Goal: Task Accomplishment & Management: Complete application form

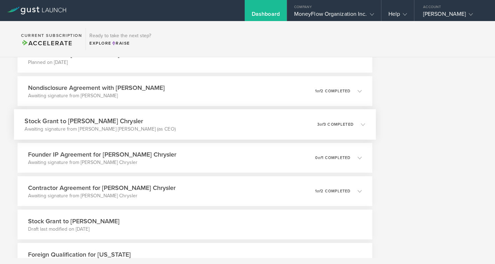
scroll to position [272, 0]
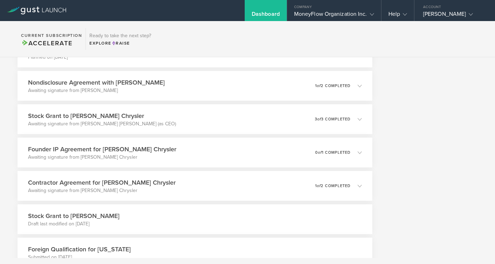
click at [252, 17] on div "Dashboard" at bounding box center [266, 16] width 28 height 11
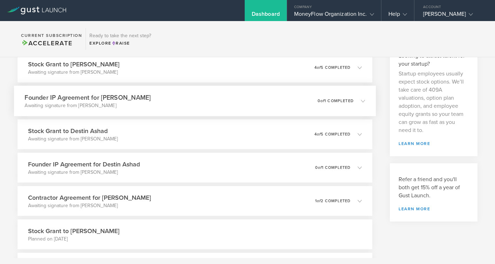
scroll to position [0, 0]
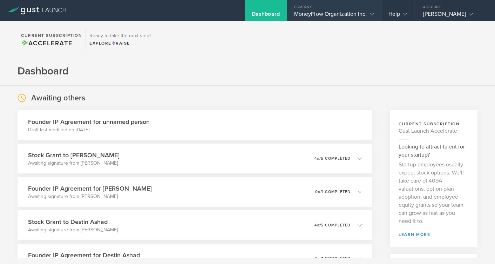
click at [370, 16] on icon at bounding box center [372, 14] width 4 height 4
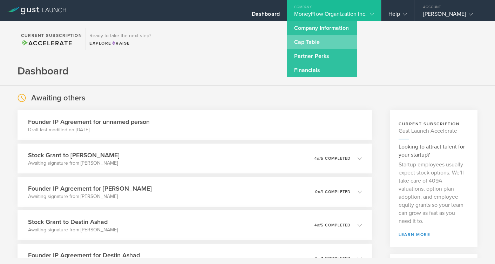
click at [306, 45] on link "Cap Table" at bounding box center [322, 42] width 70 height 14
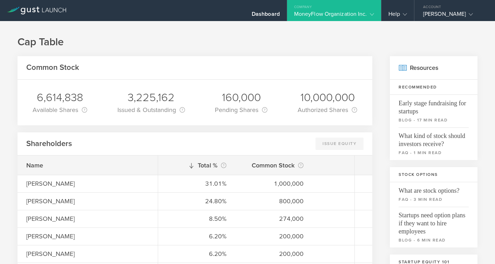
click at [370, 18] on div "MoneyFlow Organization Inc." at bounding box center [334, 16] width 80 height 11
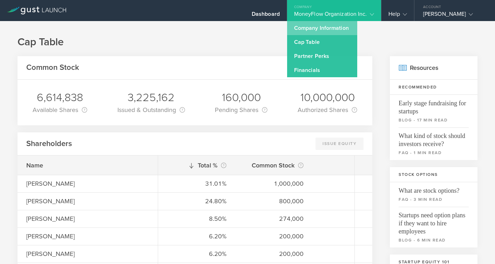
click at [336, 30] on link "Company Information" at bounding box center [322, 28] width 70 height 14
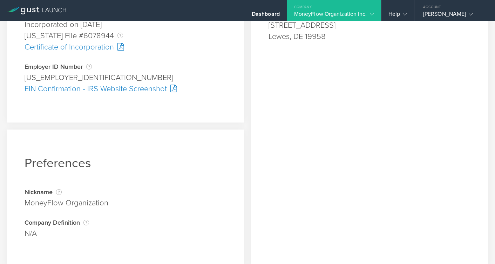
scroll to position [195, 0]
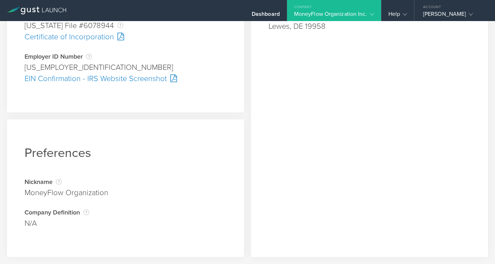
click at [370, 15] on icon at bounding box center [372, 14] width 4 height 4
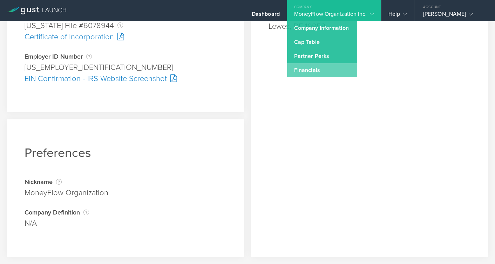
click at [311, 72] on link "Financials" at bounding box center [322, 70] width 70 height 14
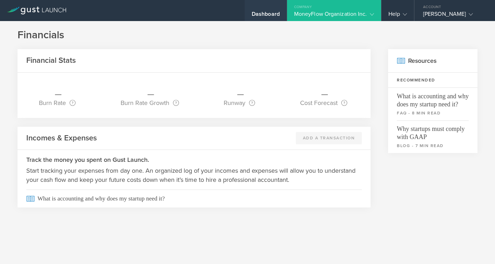
click at [252, 15] on div "Dashboard" at bounding box center [266, 16] width 28 height 11
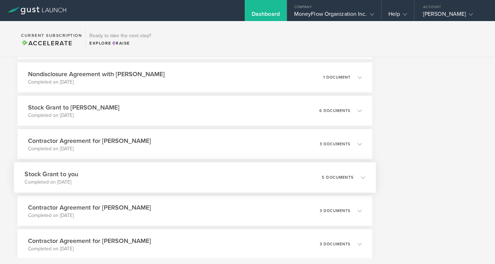
scroll to position [3710, 0]
click at [118, 108] on h3 "Stock Grant to [PERSON_NAME]" at bounding box center [71, 107] width 93 height 9
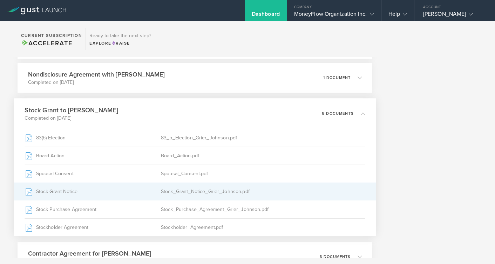
click at [86, 193] on div "Stock Grant Notice" at bounding box center [93, 192] width 136 height 18
click at [75, 194] on div "Stock Grant Notice" at bounding box center [93, 192] width 136 height 18
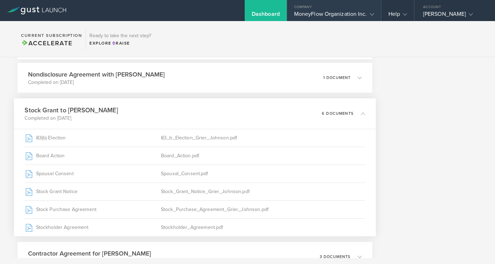
click at [297, 9] on div "Company" at bounding box center [334, 5] width 94 height 11
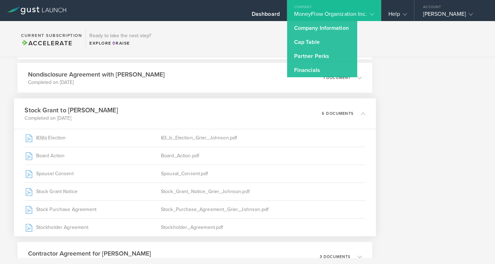
click at [169, 112] on div "Stock Grant to Grier Johnson Completed on Aug 9, 2021 6 documents" at bounding box center [195, 113] width 362 height 31
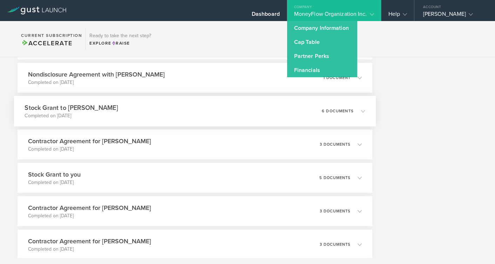
scroll to position [3665, 0]
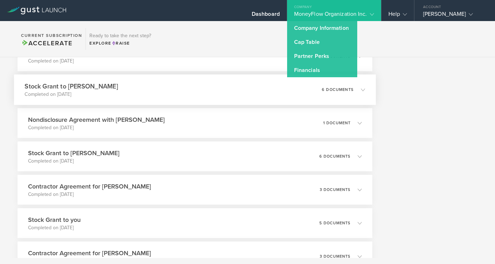
click at [138, 90] on div "Stock Grant to Amy Perez Completed on Sep 30, 2021 6 documents" at bounding box center [195, 89] width 362 height 31
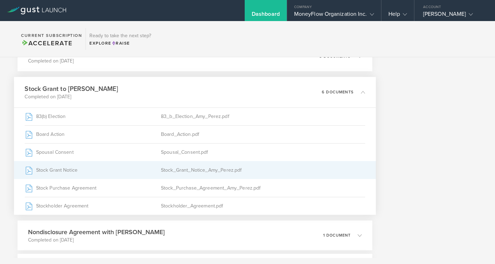
click at [79, 169] on div "Stock Grant Notice" at bounding box center [93, 170] width 136 height 18
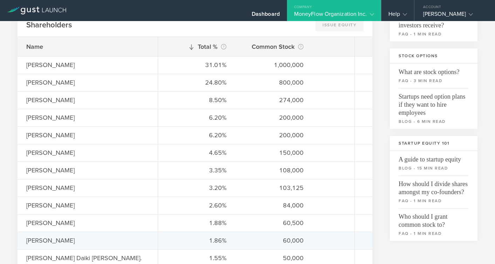
scroll to position [136, 0]
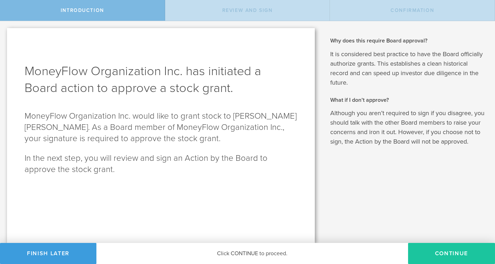
click at [453, 255] on button "Continue" at bounding box center [451, 253] width 87 height 21
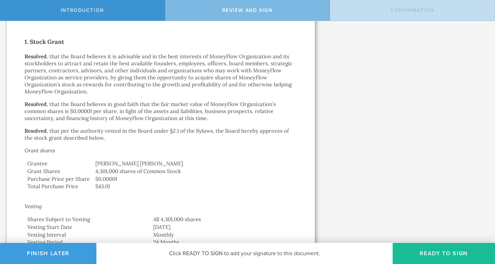
scroll to position [178, 0]
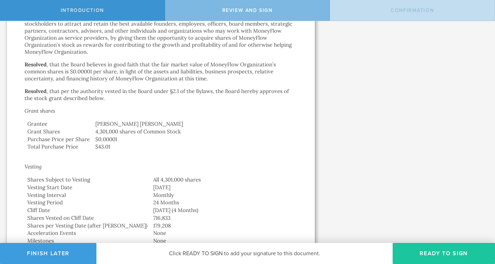
click at [437, 255] on button "Ready to Sign" at bounding box center [444, 253] width 102 height 21
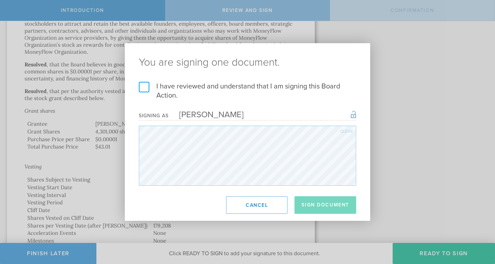
drag, startPoint x: 143, startPoint y: 84, endPoint x: 155, endPoint y: 90, distance: 13.2
click at [144, 84] on label "I have reviewed and understand that I am signing this Board Action." at bounding box center [247, 91] width 217 height 18
click at [0, 0] on input "I have reviewed and understand that I am signing this Board Action." at bounding box center [0, 0] width 0 height 0
click at [308, 205] on button "Sign Document" at bounding box center [326, 205] width 62 height 18
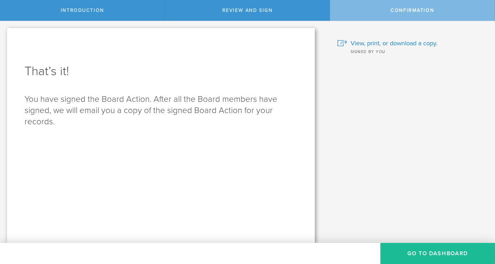
scroll to position [0, 0]
click at [434, 253] on button "Go to Dashboard" at bounding box center [437, 253] width 115 height 21
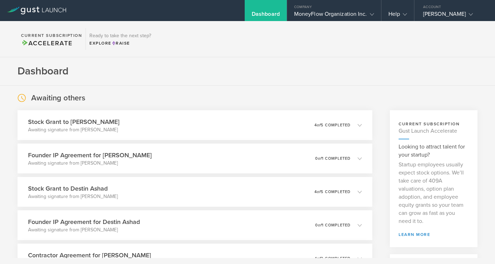
scroll to position [45, 0]
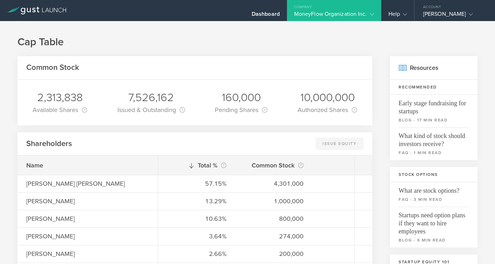
scroll to position [136, 0]
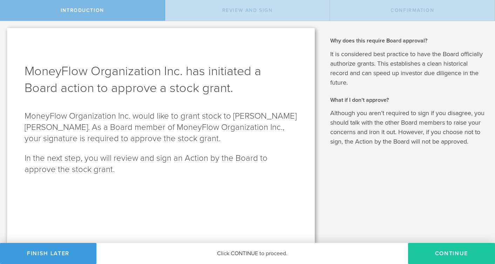
click at [448, 252] on button "Continue" at bounding box center [451, 253] width 87 height 21
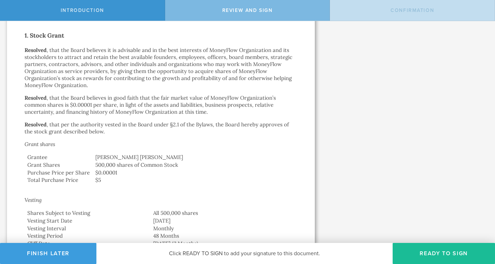
scroll to position [178, 0]
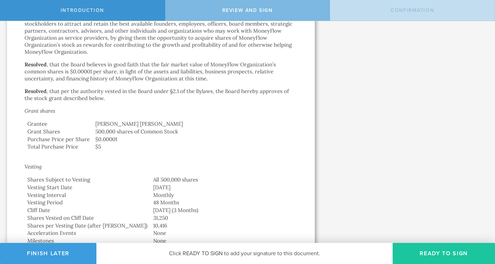
click at [433, 256] on button "Ready to Sign" at bounding box center [444, 253] width 102 height 21
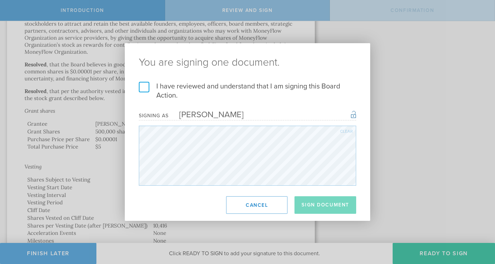
click at [143, 87] on label "I have reviewed and understand that I am signing this Board Action." at bounding box center [247, 91] width 217 height 18
click at [0, 0] on input "I have reviewed and understand that I am signing this Board Action." at bounding box center [0, 0] width 0 height 0
click at [319, 207] on button "Sign Document" at bounding box center [326, 205] width 62 height 18
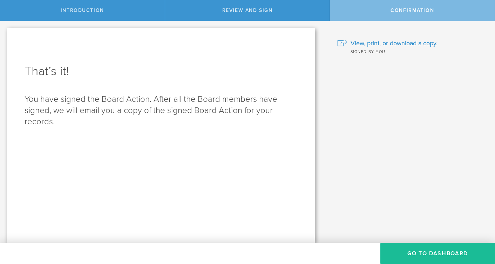
scroll to position [0, 0]
click at [435, 253] on button "Go to Dashboard" at bounding box center [437, 253] width 115 height 21
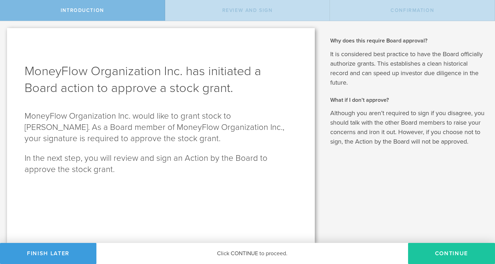
click at [451, 254] on button "Continue" at bounding box center [451, 253] width 87 height 21
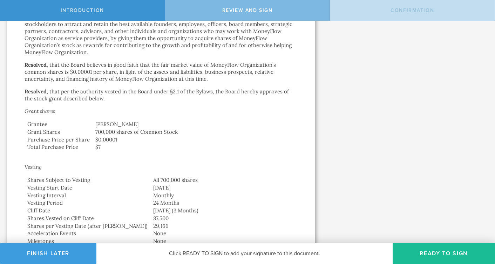
scroll to position [178, 0]
click at [447, 252] on button "Ready to Sign" at bounding box center [444, 253] width 102 height 21
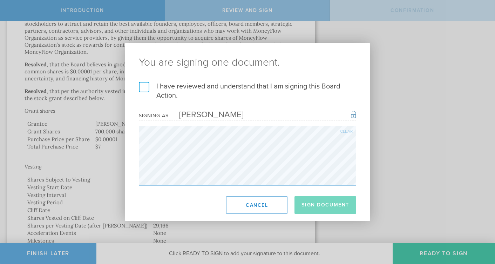
click at [144, 85] on label "I have reviewed and understand that I am signing this Board Action." at bounding box center [247, 91] width 217 height 18
click at [0, 0] on input "I have reviewed and understand that I am signing this Board Action." at bounding box center [0, 0] width 0 height 0
click at [311, 206] on button "Sign Document" at bounding box center [326, 205] width 62 height 18
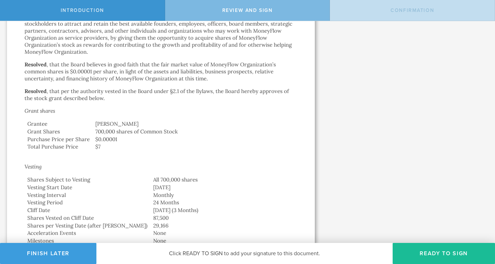
scroll to position [0, 0]
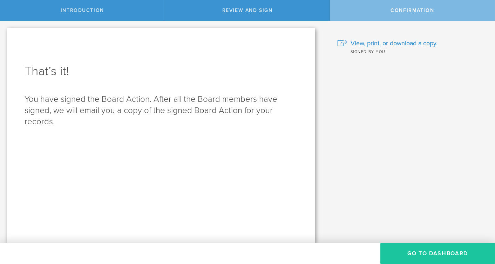
click at [434, 254] on button "Go to Dashboard" at bounding box center [437, 253] width 115 height 21
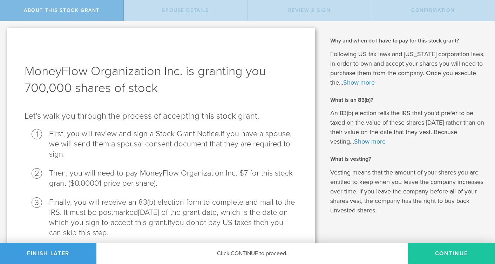
click at [448, 254] on button "CONTINUE" at bounding box center [451, 253] width 87 height 21
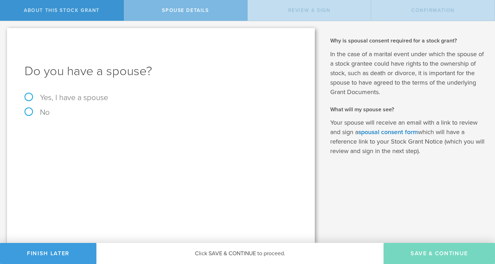
click at [28, 94] on label "Yes, I have a spouse" at bounding box center [161, 98] width 273 height 8
click at [5, 32] on input "Yes, I have a spouse" at bounding box center [2, 26] width 5 height 11
radio input "true"
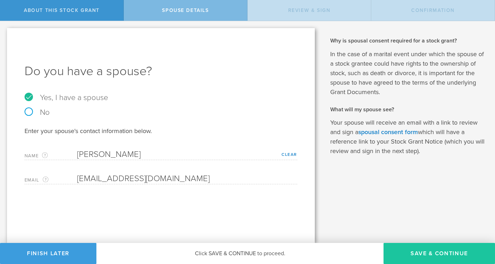
click at [442, 254] on button "Save & Continue" at bounding box center [440, 253] width 112 height 21
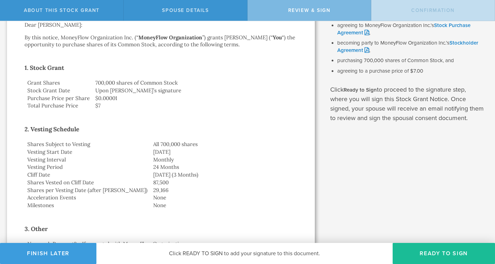
scroll to position [178, 0]
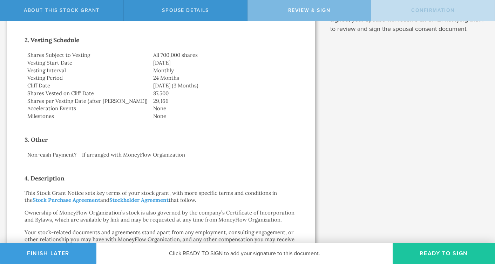
click at [422, 251] on button "Ready to Sign" at bounding box center [444, 253] width 102 height 21
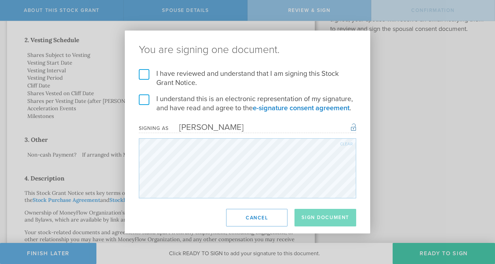
click at [144, 70] on label "I have reviewed and understand that I am signing this Stock Grant Notice." at bounding box center [247, 78] width 217 height 18
click at [0, 0] on input "I have reviewed and understand that I am signing this Stock Grant Notice." at bounding box center [0, 0] width 0 height 0
click at [143, 94] on label "I understand this is an electronic representation of my signature, and have rea…" at bounding box center [247, 103] width 217 height 18
click at [0, 0] on input "I understand this is an electronic representation of my signature, and have rea…" at bounding box center [0, 0] width 0 height 0
click at [316, 223] on button "Sign Document" at bounding box center [326, 218] width 62 height 18
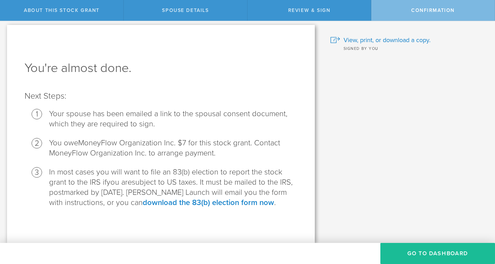
scroll to position [0, 0]
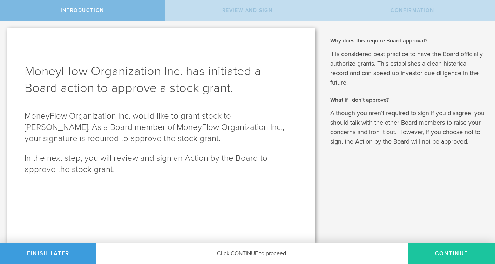
click at [451, 252] on button "Continue" at bounding box center [451, 253] width 87 height 21
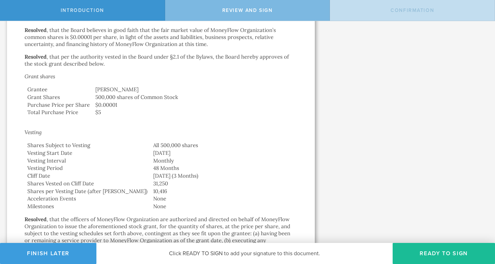
scroll to position [268, 0]
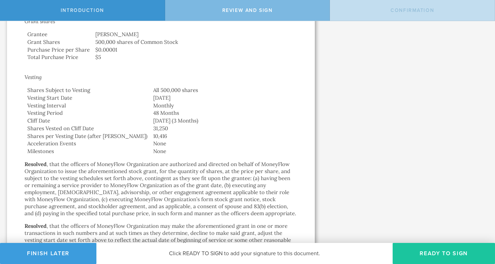
click at [420, 254] on button "Ready to Sign" at bounding box center [444, 253] width 102 height 21
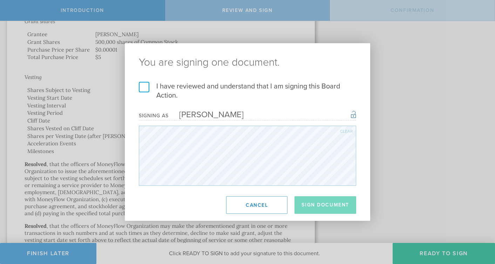
click at [143, 87] on label "I have reviewed and understand that I am signing this Board Action." at bounding box center [247, 91] width 217 height 18
click at [0, 0] on input "I have reviewed and understand that I am signing this Board Action." at bounding box center [0, 0] width 0 height 0
click at [316, 206] on button "Sign Document" at bounding box center [326, 205] width 62 height 18
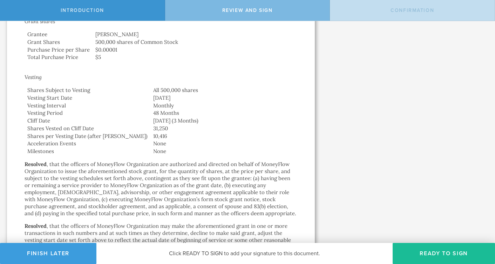
scroll to position [0, 0]
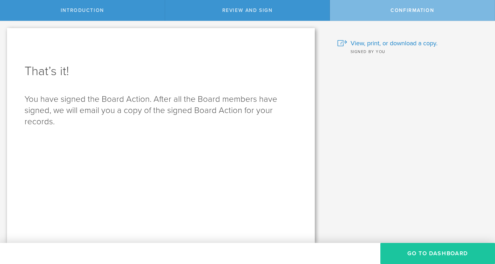
click at [432, 253] on button "Go to Dashboard" at bounding box center [437, 253] width 115 height 21
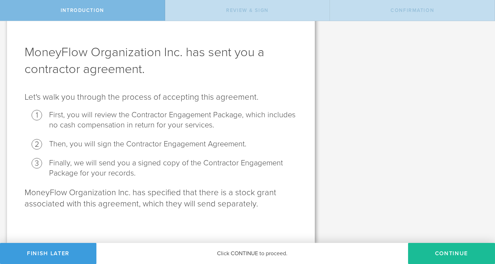
scroll to position [40, 0]
click at [452, 254] on button "Continue" at bounding box center [451, 253] width 87 height 21
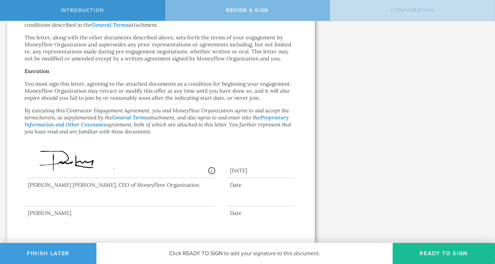
scroll to position [573, 0]
click at [444, 257] on button "Ready to Sign" at bounding box center [444, 253] width 102 height 21
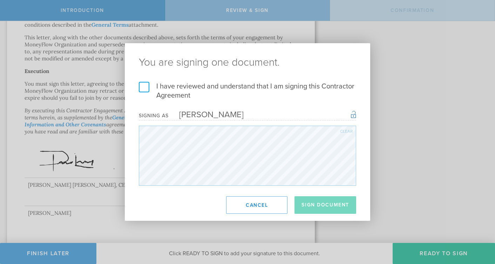
click at [143, 85] on label "I have reviewed and understand that I am signing this Contractor Agreement" at bounding box center [247, 91] width 217 height 18
click at [0, 0] on input "I have reviewed and understand that I am signing this Contractor Agreement" at bounding box center [0, 0] width 0 height 0
click at [447, 254] on div "You are signing one document. I have reviewed and understand that I am signing …" at bounding box center [247, 132] width 495 height 264
click at [326, 208] on button "Sign Document" at bounding box center [326, 205] width 62 height 18
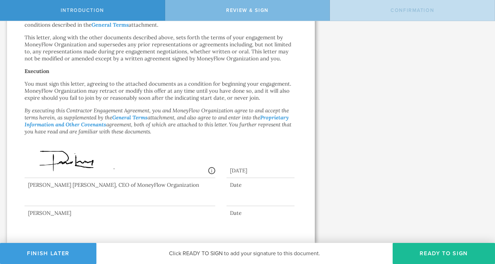
scroll to position [0, 0]
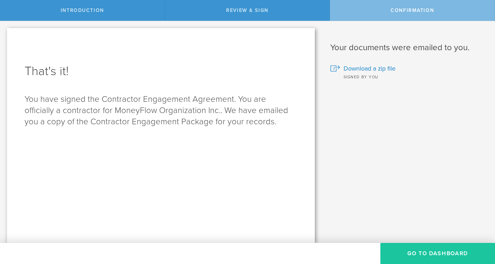
click at [437, 253] on button "Go to Dashboard" at bounding box center [437, 253] width 115 height 21
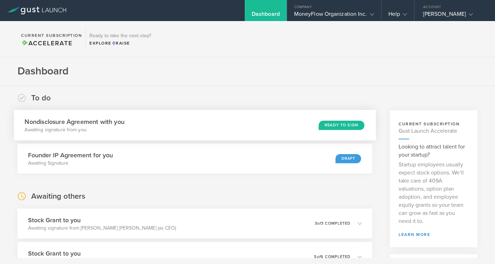
click at [328, 126] on div "Ready to Sign" at bounding box center [342, 124] width 46 height 9
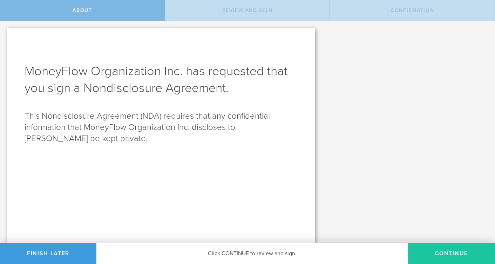
click at [454, 256] on button "Continue" at bounding box center [451, 253] width 87 height 21
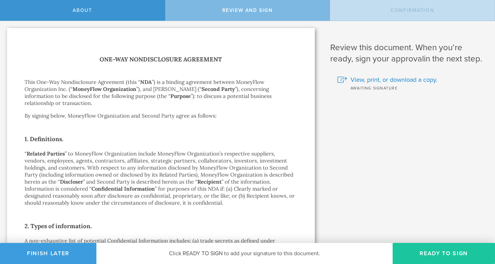
click at [440, 254] on button "Ready to Sign" at bounding box center [444, 253] width 102 height 21
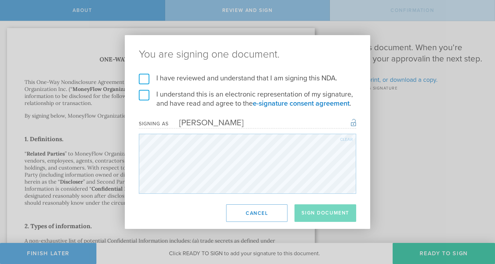
click at [147, 74] on label "I have reviewed and understand that I am signing this NDA." at bounding box center [247, 78] width 217 height 9
click at [0, 0] on input "I have reviewed and understand that I am signing this NDA." at bounding box center [0, 0] width 0 height 0
click at [146, 95] on label "I understand this is an electronic representation of my signature, and have rea…" at bounding box center [247, 99] width 217 height 18
click at [0, 0] on input "I understand this is an electronic representation of my signature, and have rea…" at bounding box center [0, 0] width 0 height 0
click at [322, 222] on button "Sign Document" at bounding box center [326, 213] width 62 height 18
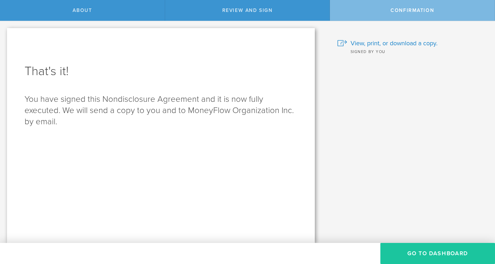
click at [438, 252] on button "Go to Dashboard" at bounding box center [437, 253] width 115 height 21
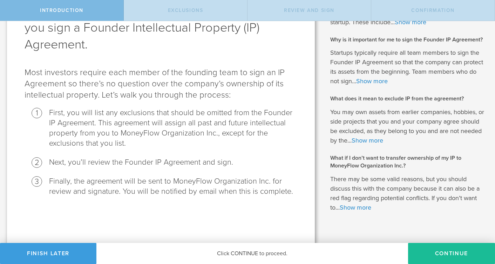
scroll to position [106, 0]
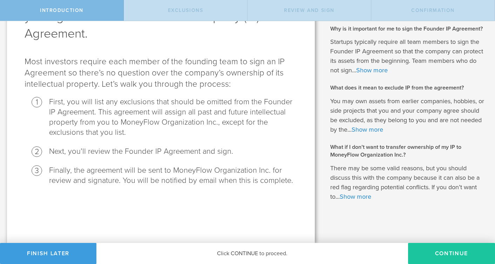
click at [449, 252] on button "Continue" at bounding box center [451, 253] width 87 height 21
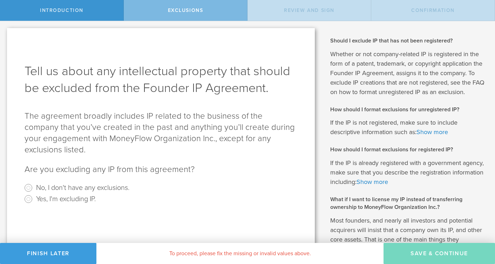
scroll to position [89, 0]
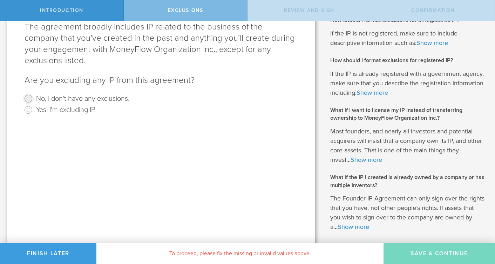
click at [26, 104] on input "No, I don't have any exclusions." at bounding box center [28, 98] width 11 height 11
radio input "true"
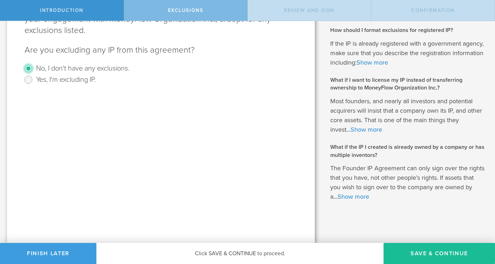
scroll to position [160, 0]
click at [436, 254] on button "Save & Continue" at bounding box center [440, 253] width 112 height 21
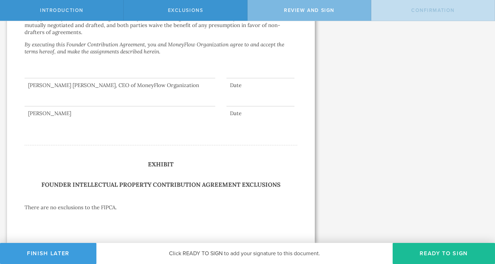
scroll to position [2283, 0]
click at [443, 255] on button "Ready to Sign" at bounding box center [444, 253] width 102 height 21
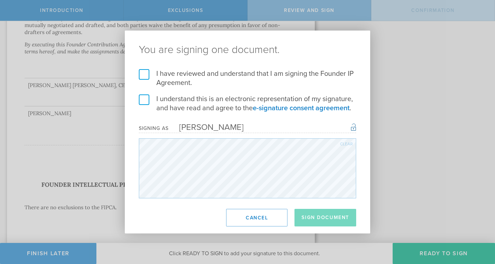
click at [147, 70] on label "I have reviewed and understand that I am signing the Founder IP Agreement." at bounding box center [247, 78] width 217 height 18
click at [0, 0] on input "I have reviewed and understand that I am signing the Founder IP Agreement." at bounding box center [0, 0] width 0 height 0
click at [146, 95] on label "I understand this is an electronic representation of my signature, and have rea…" at bounding box center [247, 103] width 217 height 18
click at [0, 0] on input "I understand this is an electronic representation of my signature, and have rea…" at bounding box center [0, 0] width 0 height 0
click at [326, 225] on button "Sign Document" at bounding box center [326, 218] width 62 height 18
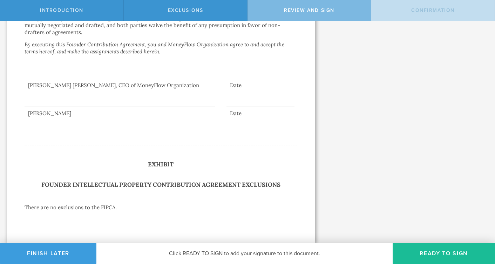
scroll to position [0, 0]
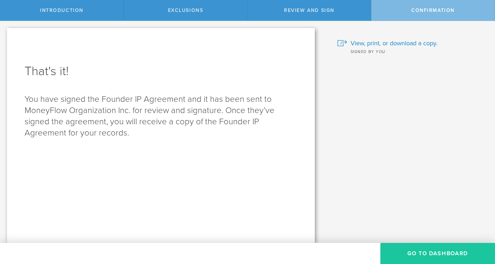
click at [430, 255] on button "Go to Dashboard" at bounding box center [437, 253] width 115 height 21
